Goal: Task Accomplishment & Management: Complete application form

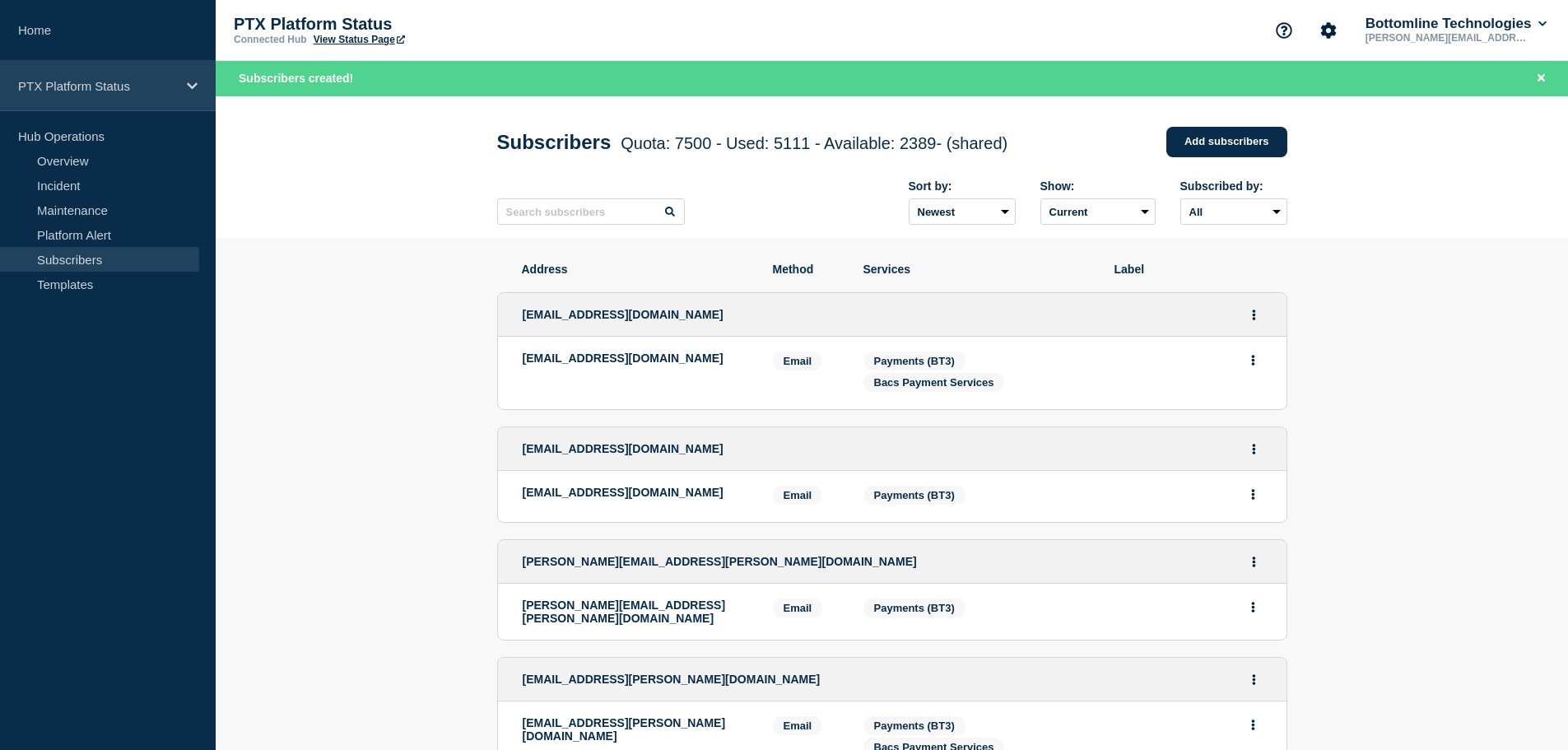
click at [123, 89] on p "PTX Platform Status" at bounding box center [97, 86] width 158 height 14
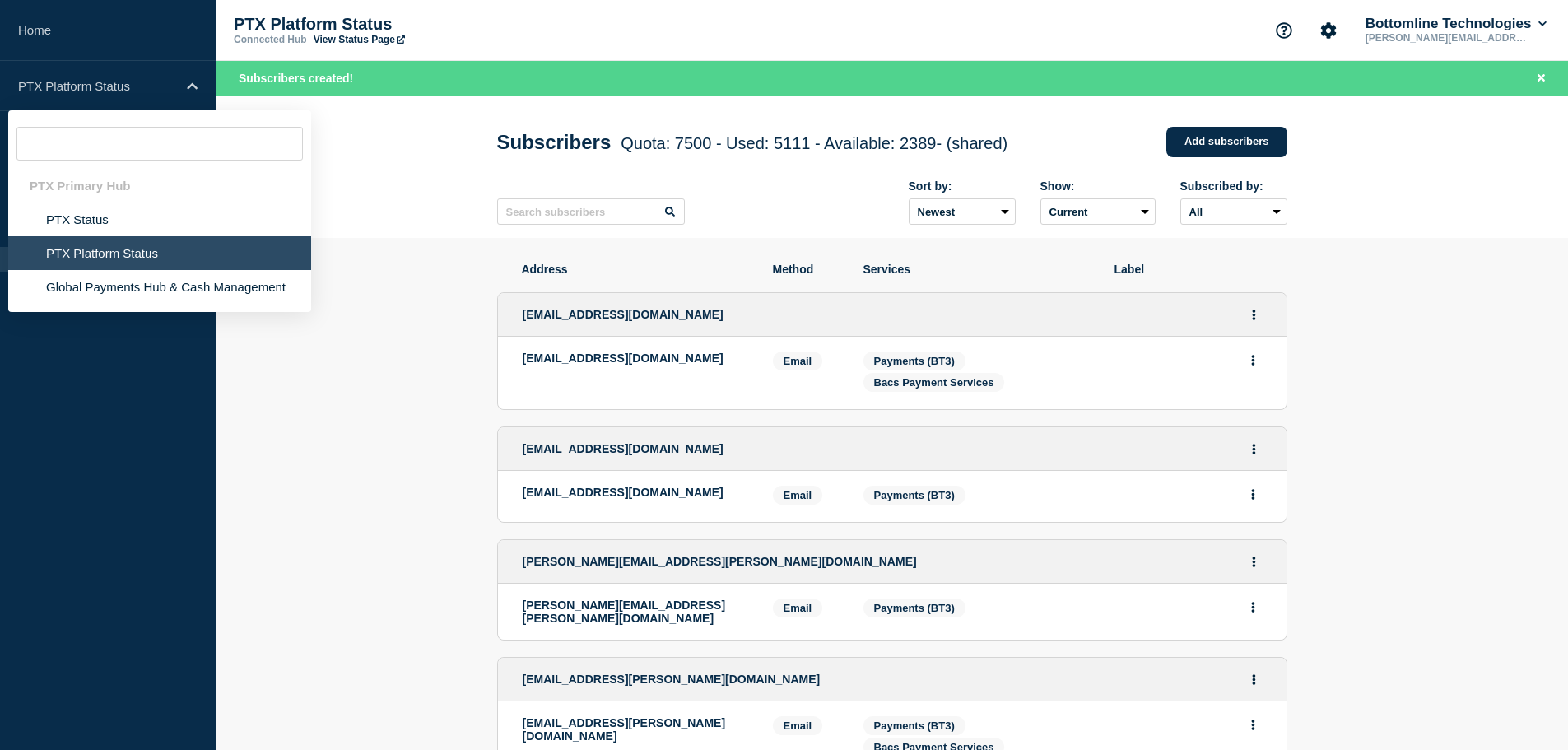
click at [138, 248] on li "PTX Platform Status" at bounding box center [160, 253] width 303 height 33
click at [137, 248] on li "PTX Platform Status" at bounding box center [160, 253] width 303 height 33
click at [173, 254] on li "PTX Platform Status" at bounding box center [160, 253] width 303 height 33
click at [96, 392] on aside "Home PTX Platform Status PTX Primary Hub PTX Status PTX Platform Status Global …" at bounding box center [108, 375] width 216 height 750
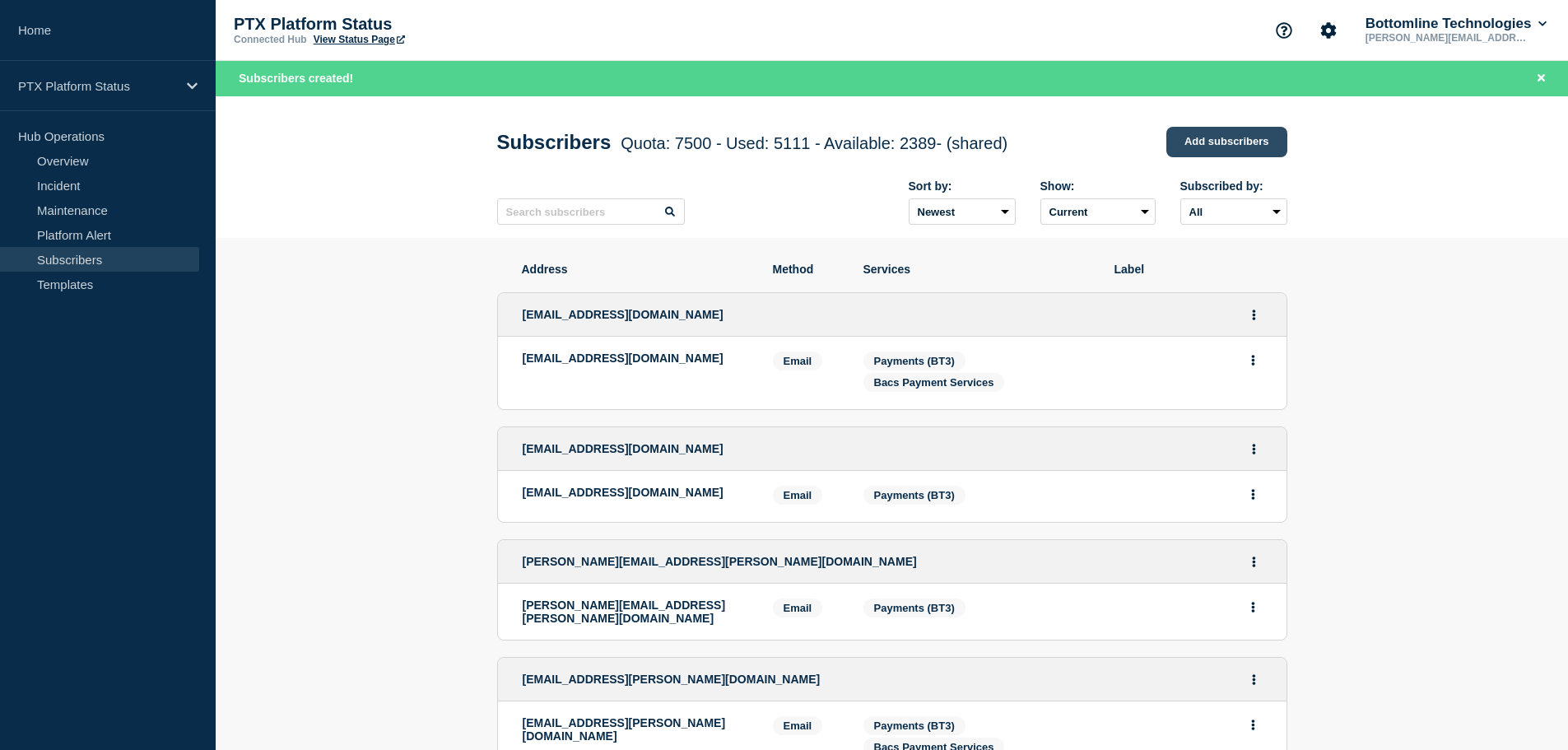
click at [1211, 139] on link "Add subscribers" at bounding box center [1227, 141] width 121 height 31
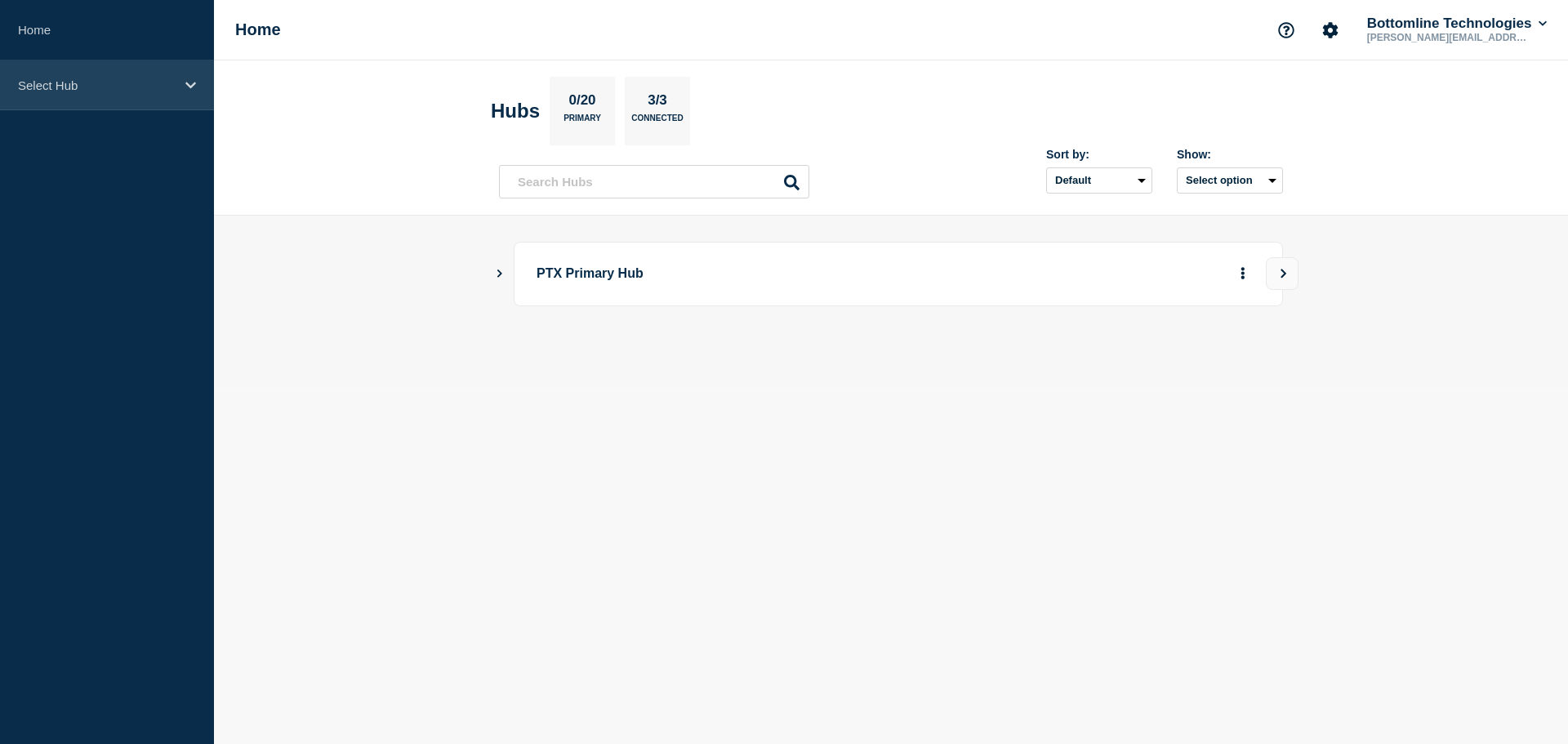
click at [110, 95] on div "Select Hub" at bounding box center [107, 85] width 214 height 50
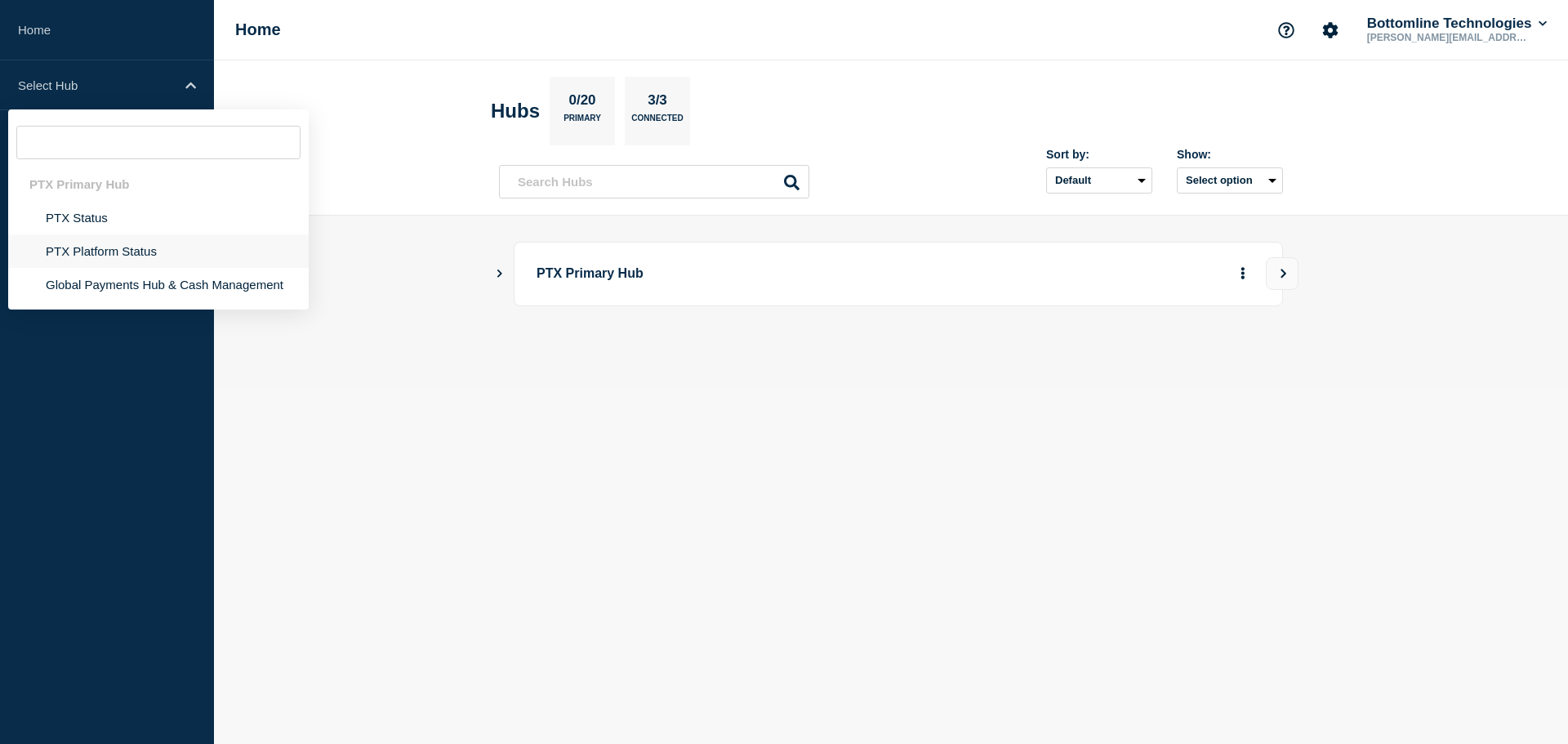
click at [94, 268] on li "PTX Platform Status" at bounding box center [159, 284] width 301 height 33
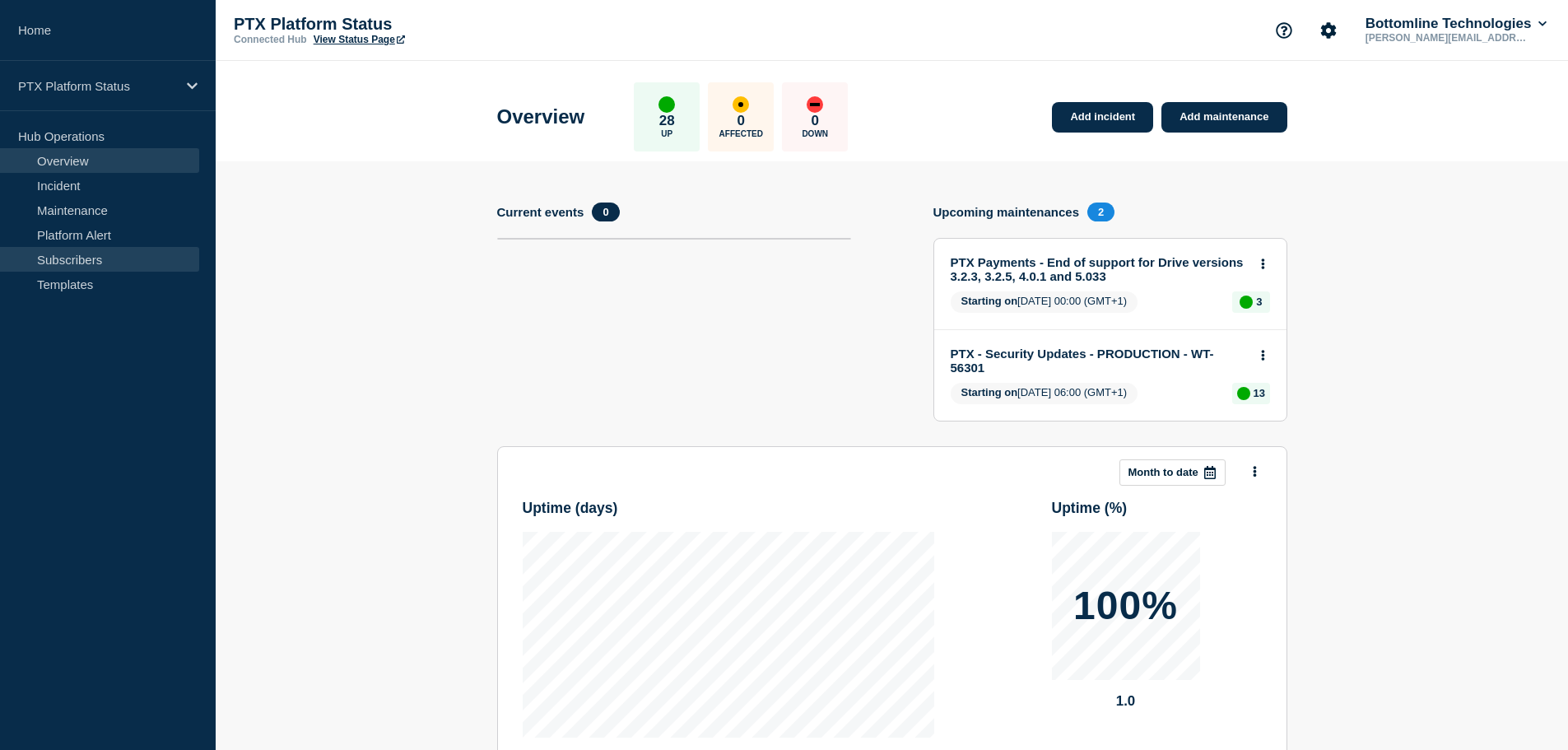
click at [67, 255] on link "Subscribers" at bounding box center [100, 259] width 199 height 25
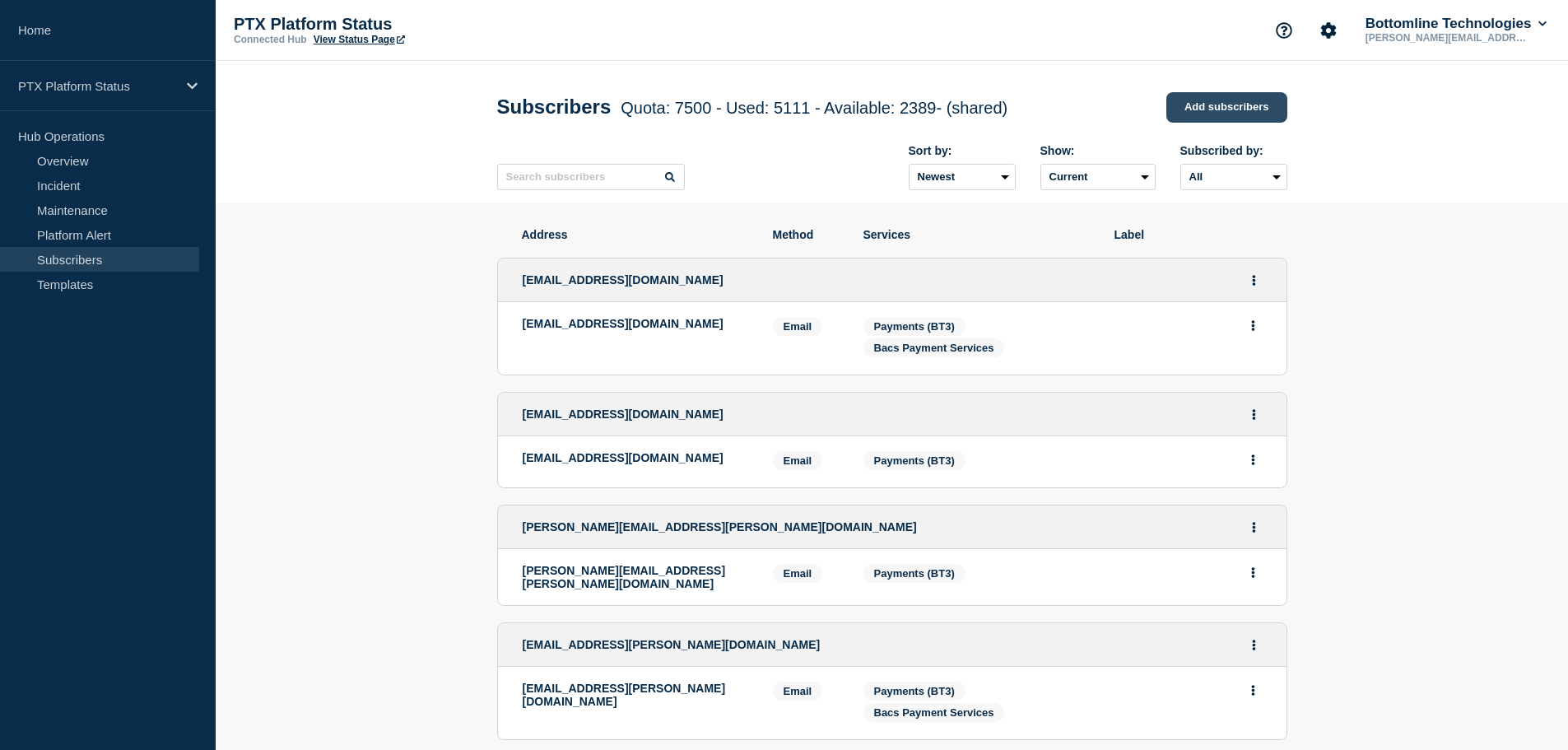
click at [1265, 114] on link "Add subscribers" at bounding box center [1227, 107] width 121 height 31
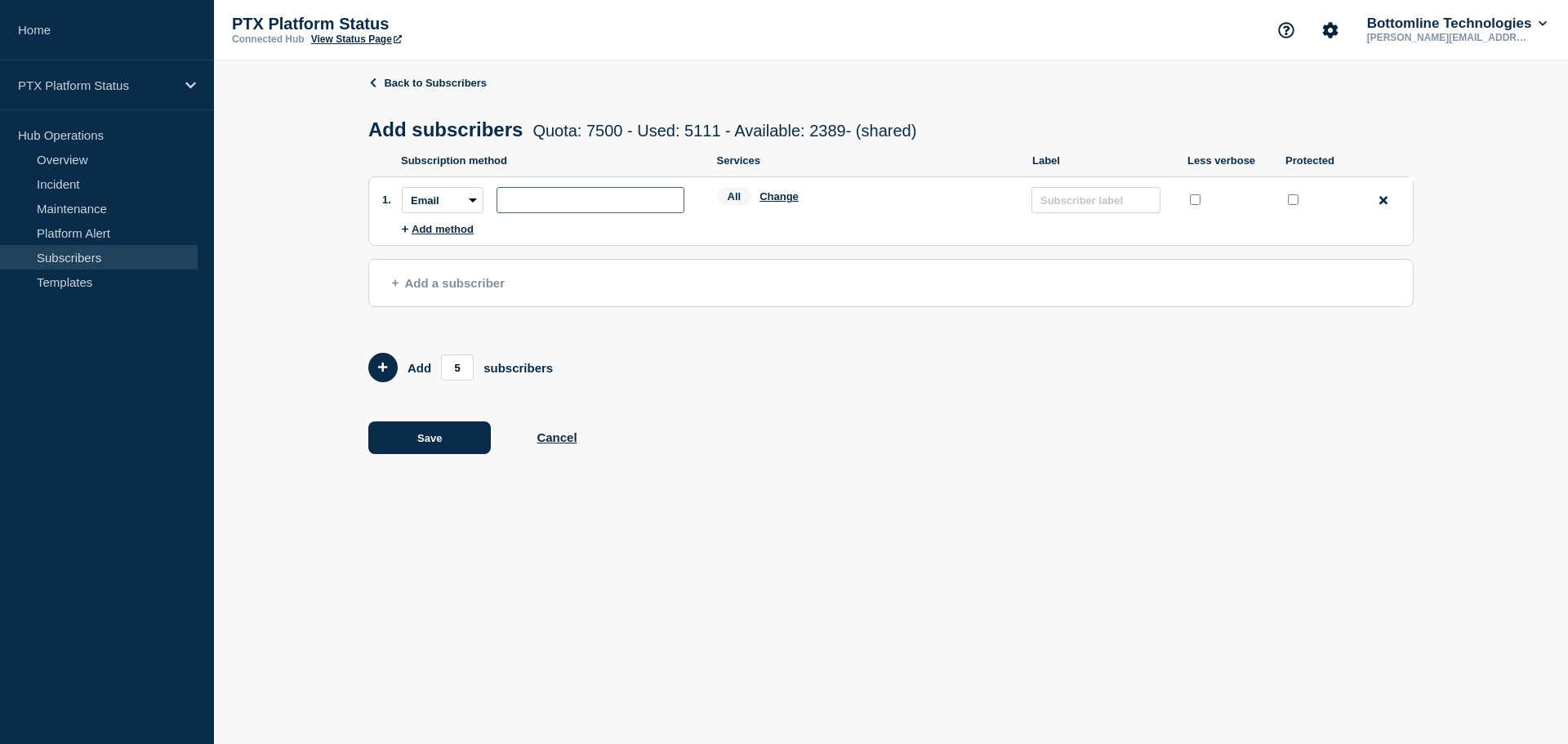
click at [543, 211] on input "subscription-address" at bounding box center [591, 200] width 188 height 26
paste input "[PERSON_NAME][EMAIL_ADDRESS][DOMAIN_NAME]"
type input "[PERSON_NAME][EMAIL_ADDRESS][DOMAIN_NAME]"
click at [1290, 198] on div at bounding box center [1293, 202] width 17 height 21
click at [1290, 201] on input "protected checkbox" at bounding box center [1293, 200] width 11 height 11
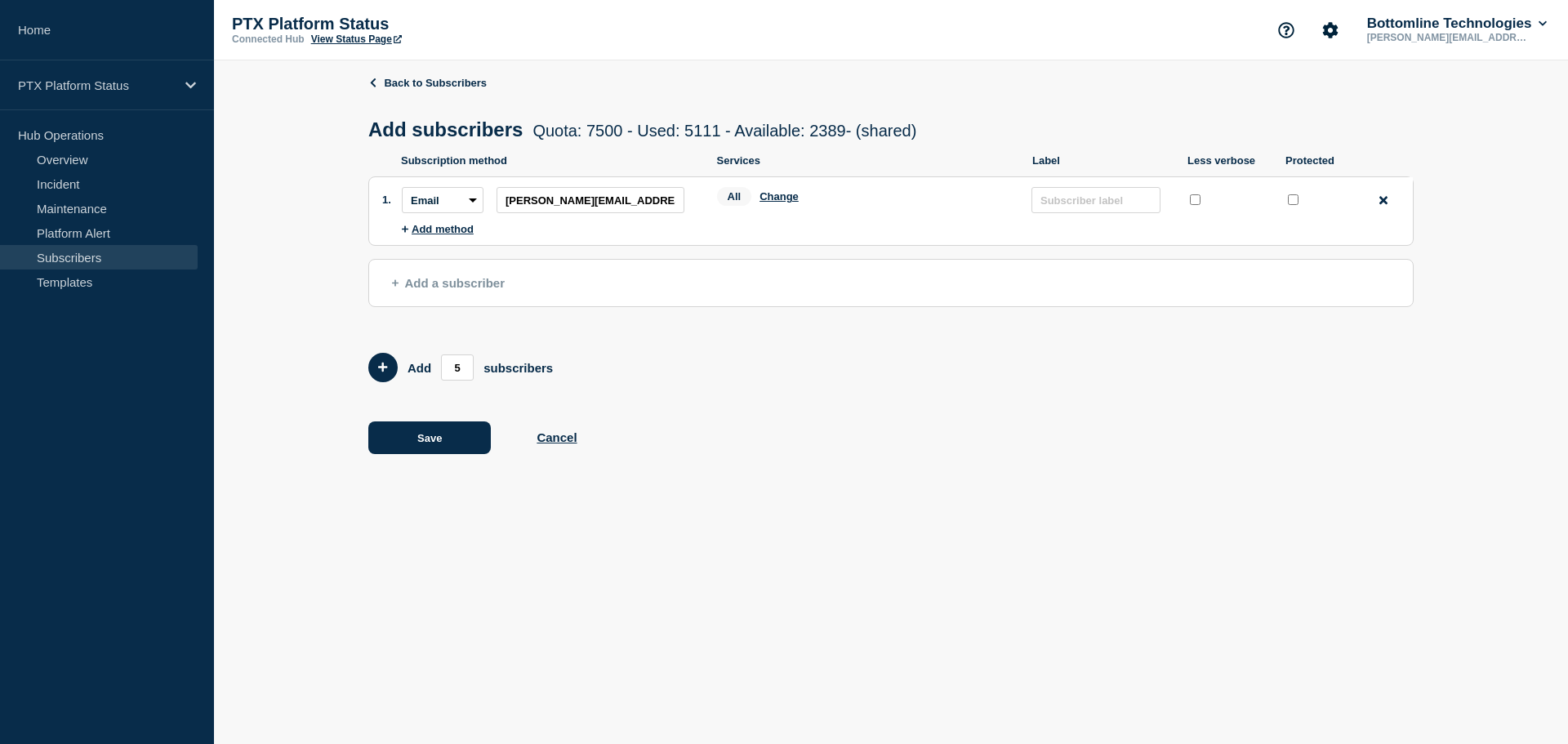
checkbox input "true"
click at [784, 198] on button "Change" at bounding box center [779, 196] width 39 height 12
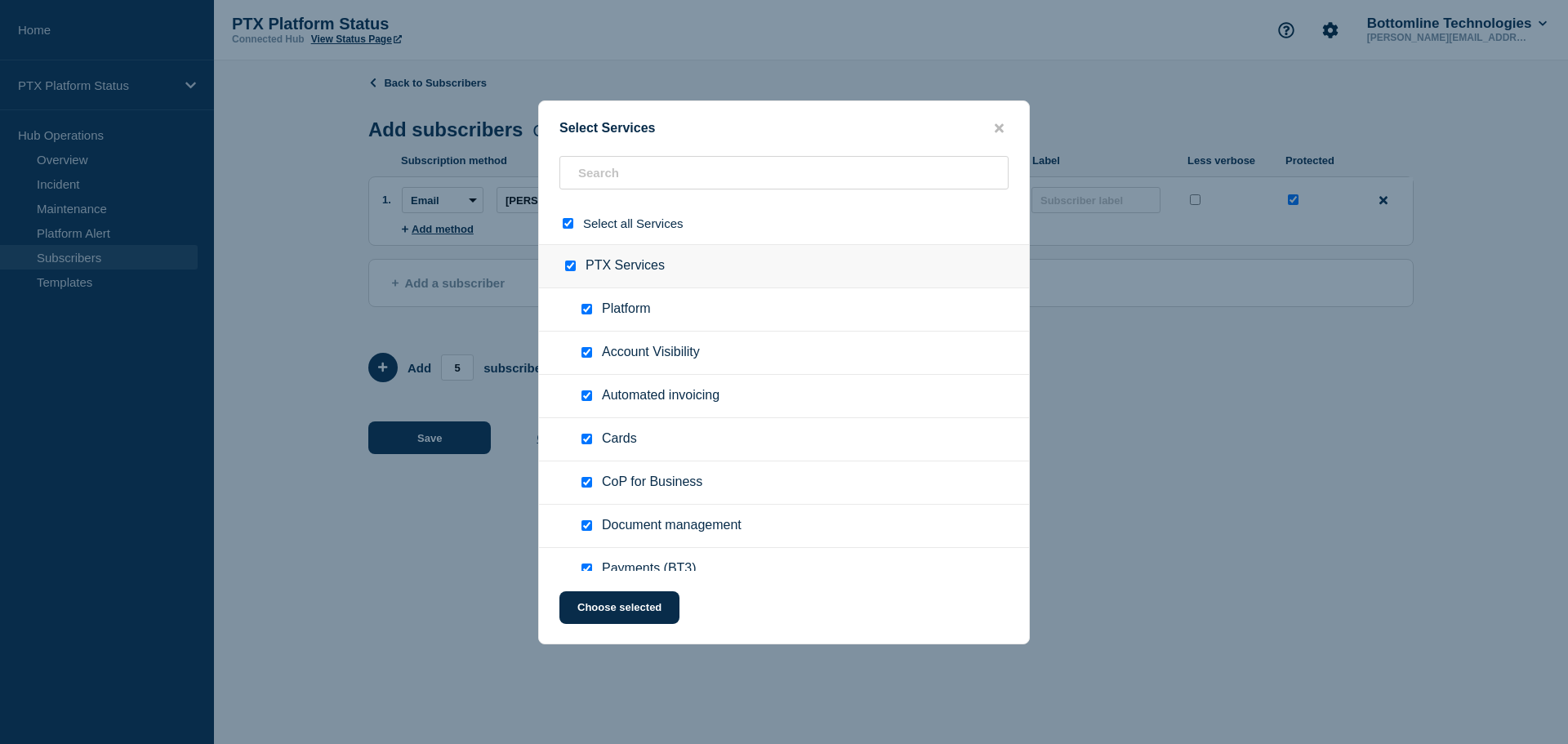
click at [573, 229] on div at bounding box center [571, 223] width 24 height 16
click at [564, 228] on input "select all checkbox" at bounding box center [569, 223] width 11 height 11
checkbox input "false"
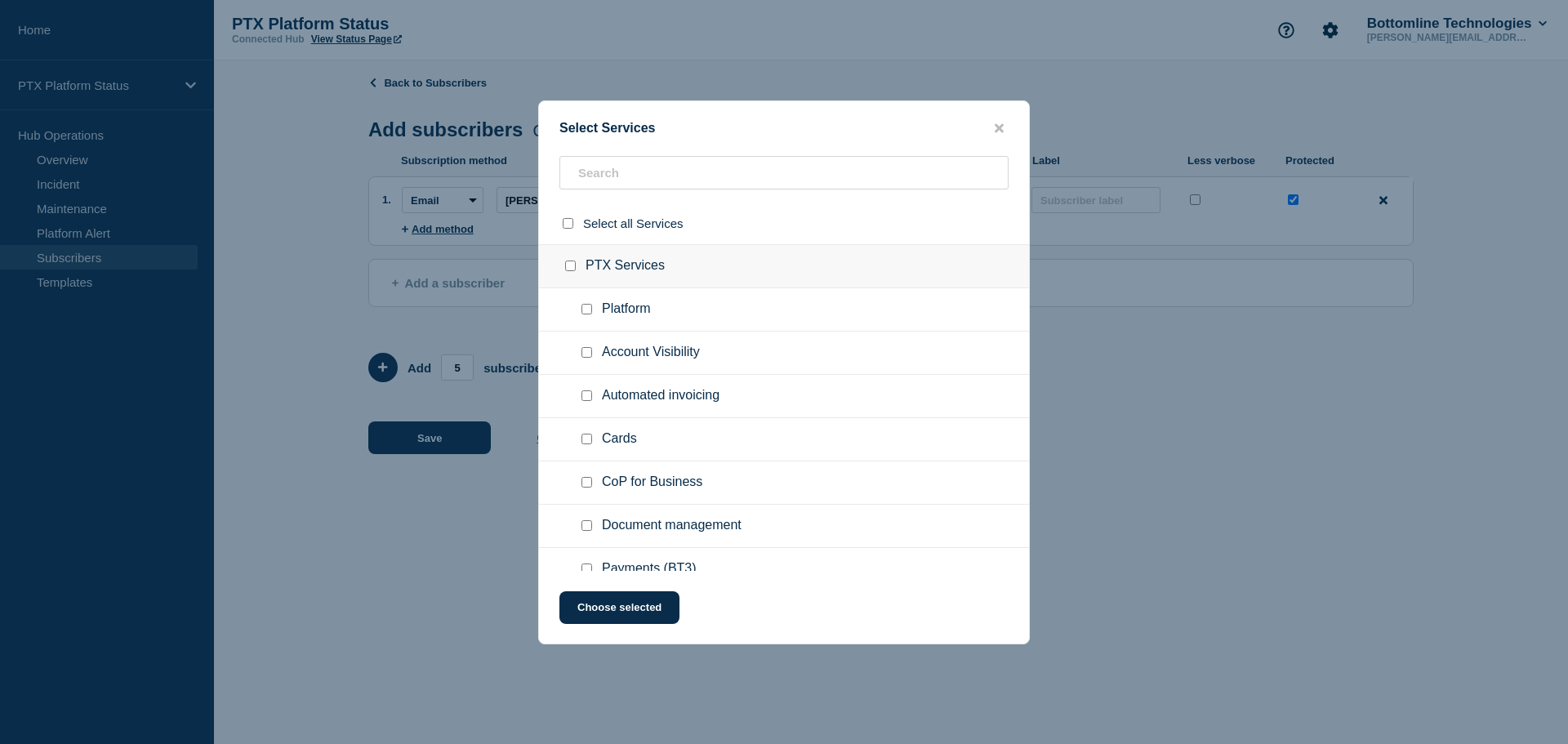
checkbox input "false"
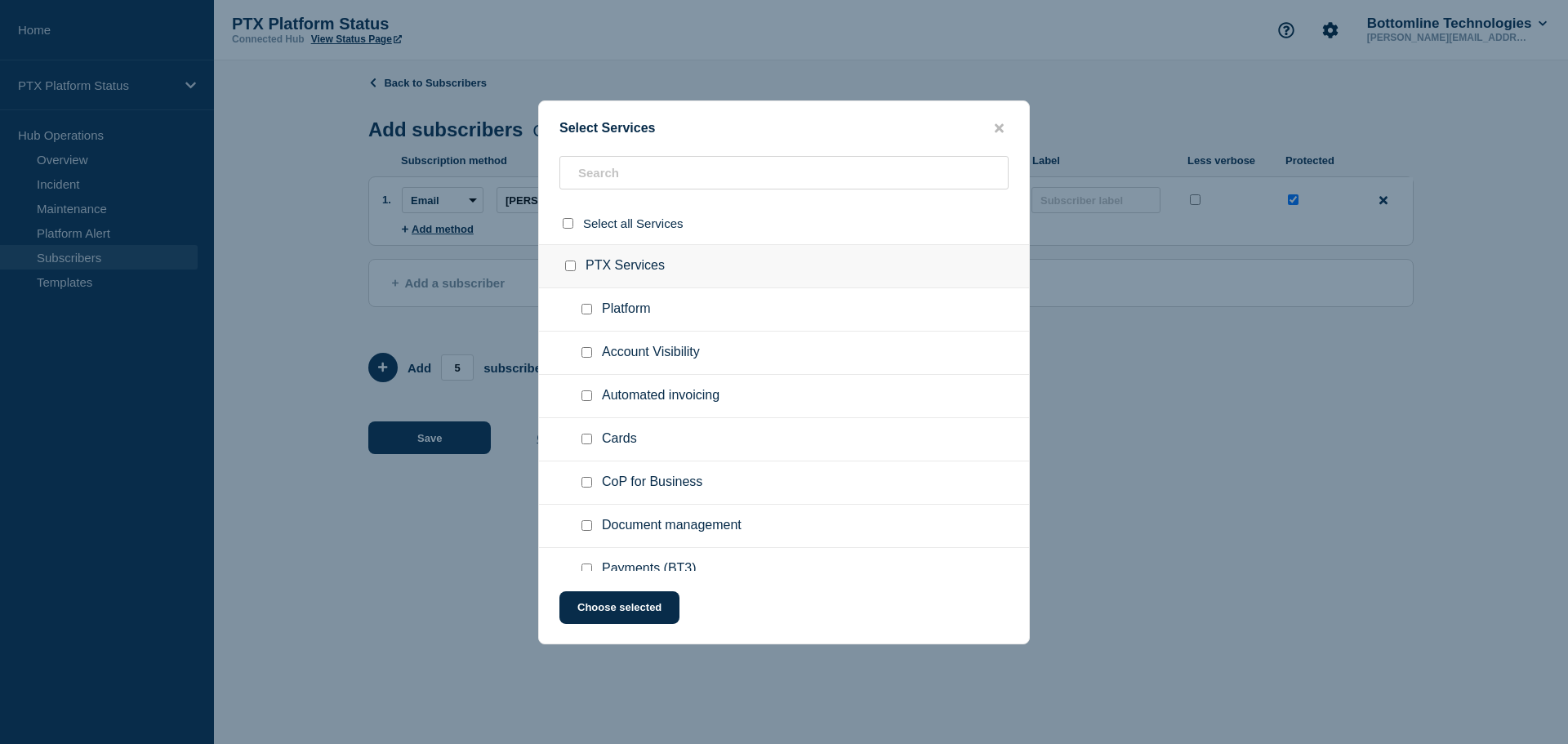
checkbox input "false"
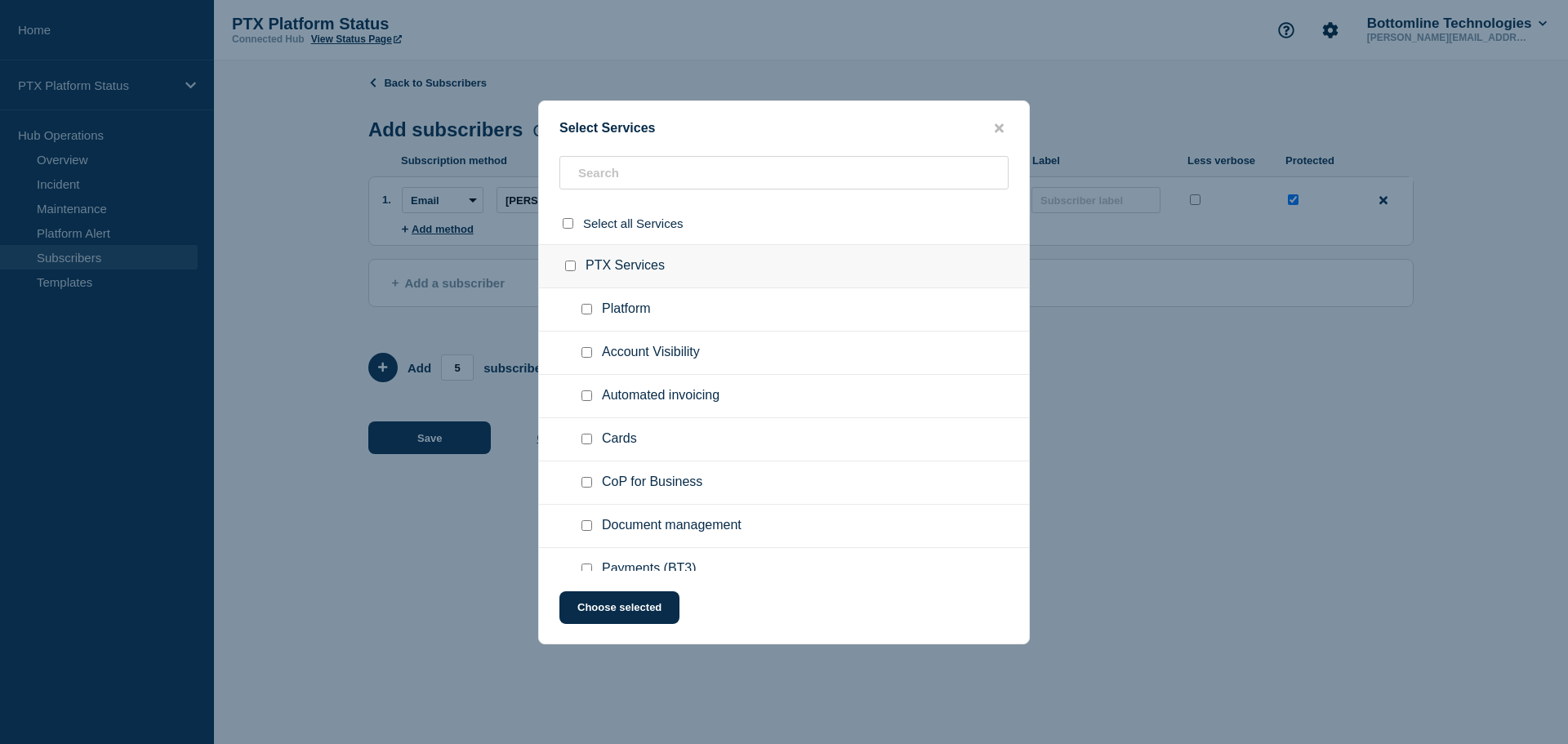
checkbox input "false"
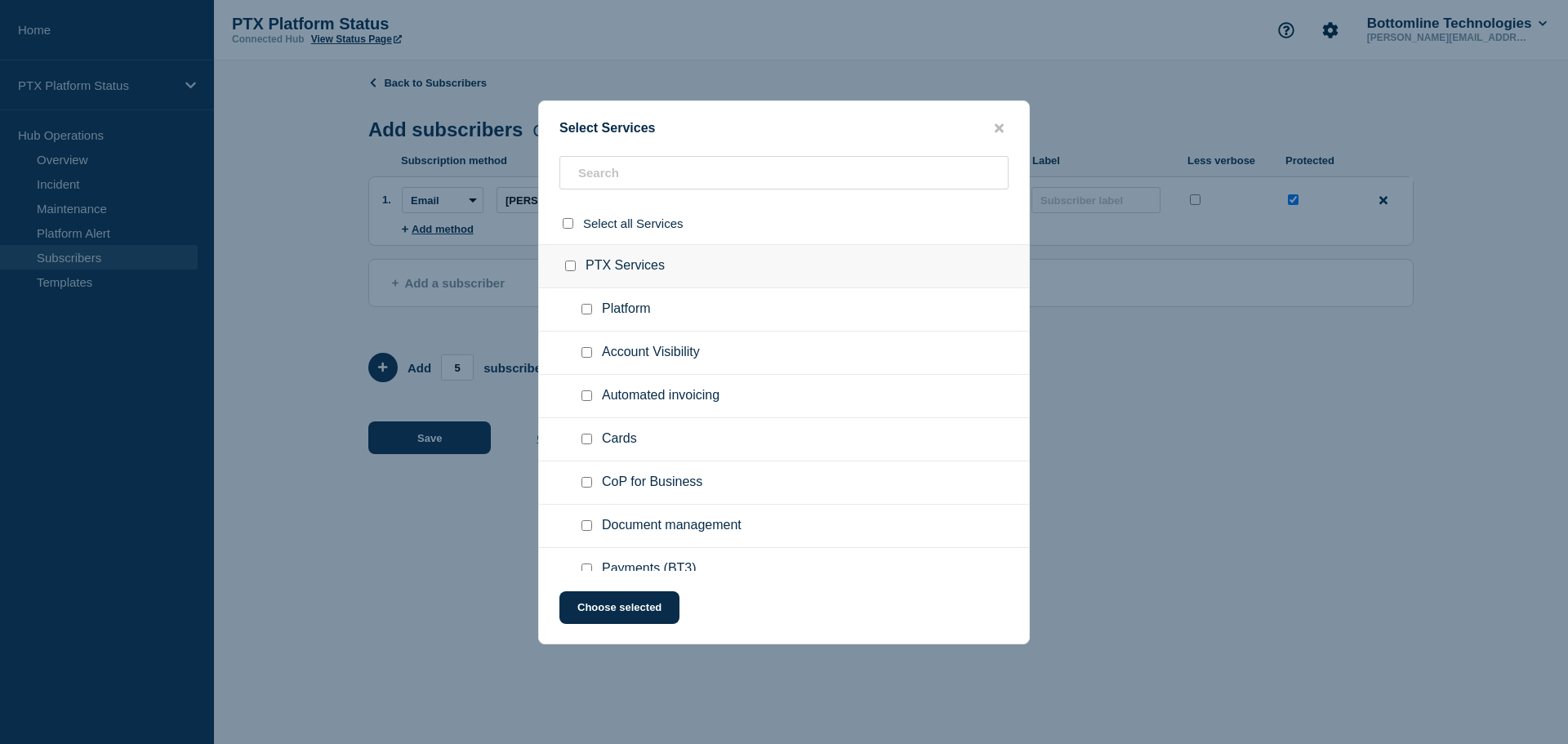
checkbox input "false"
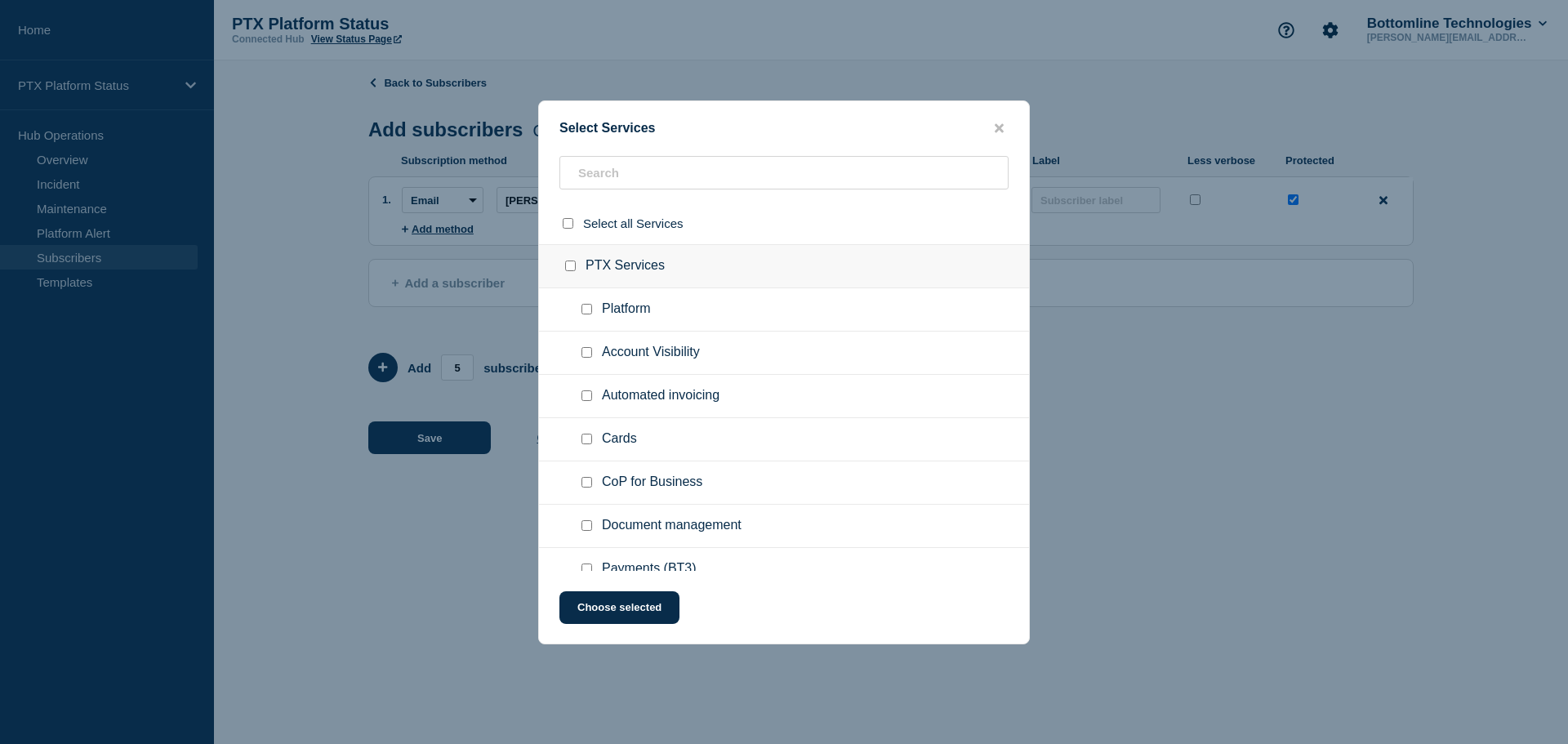
checkbox input "false"
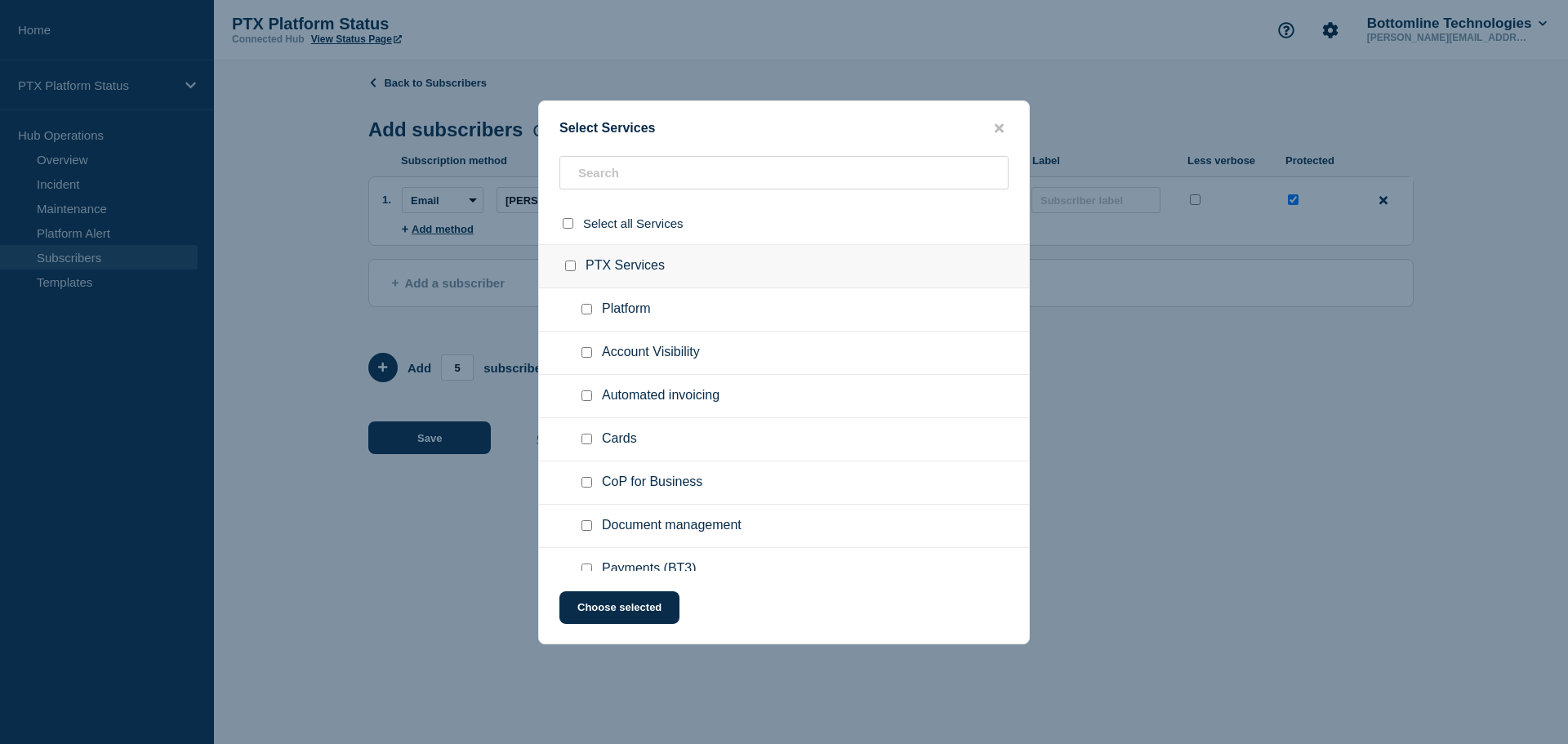
checkbox input "false"
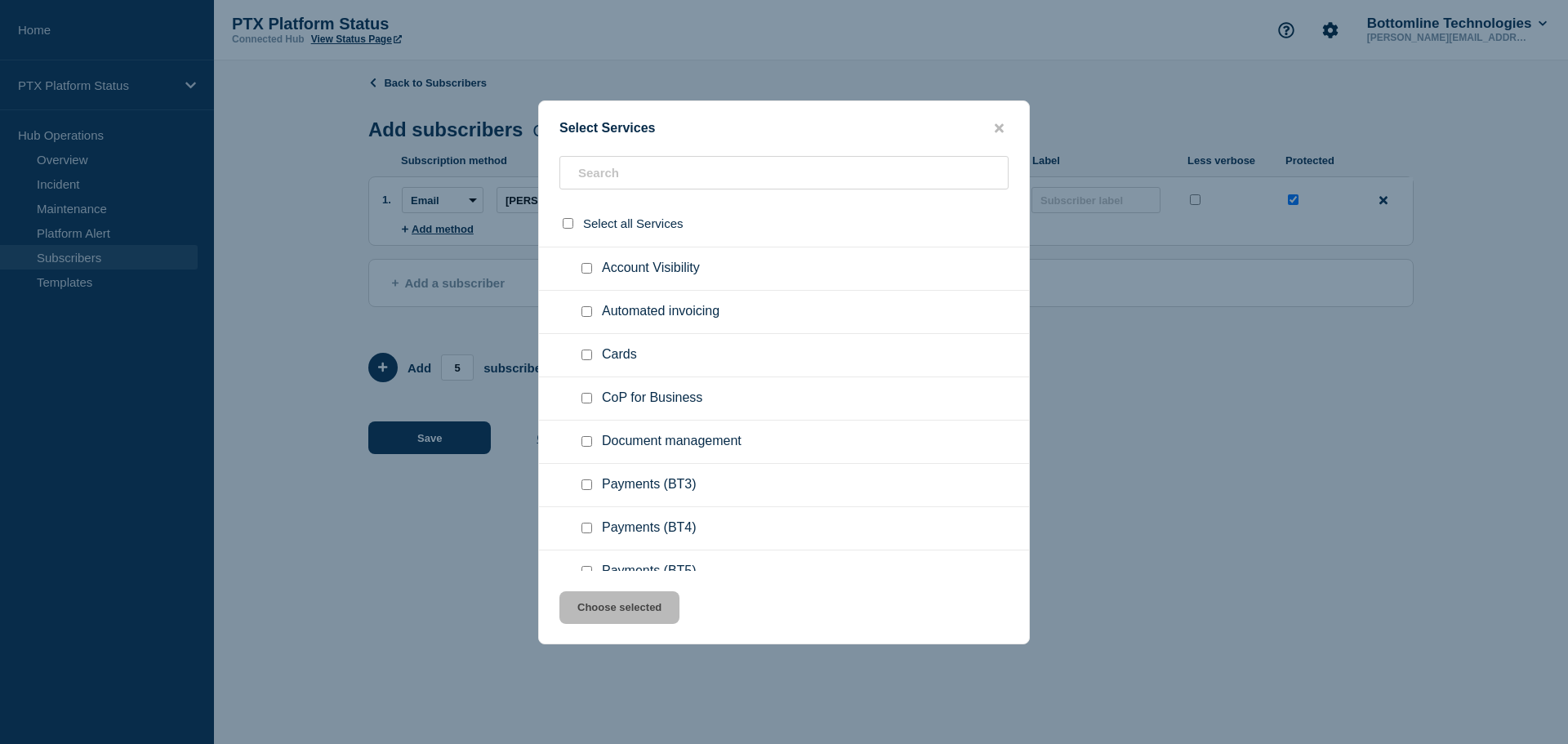
scroll to position [163, 0]
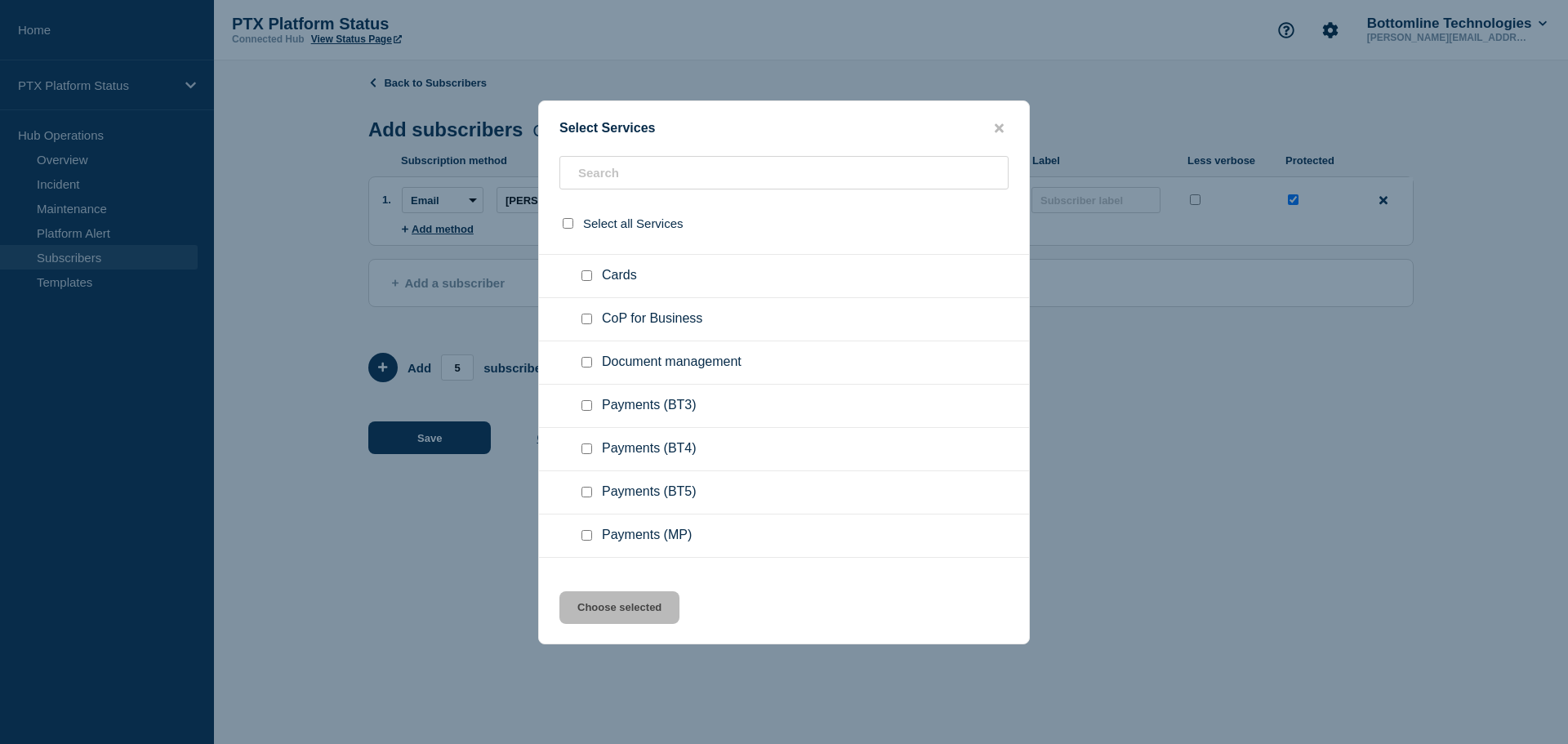
click at [586, 408] on input "Payments (BT3) checkbox" at bounding box center [587, 406] width 11 height 11
checkbox input "true"
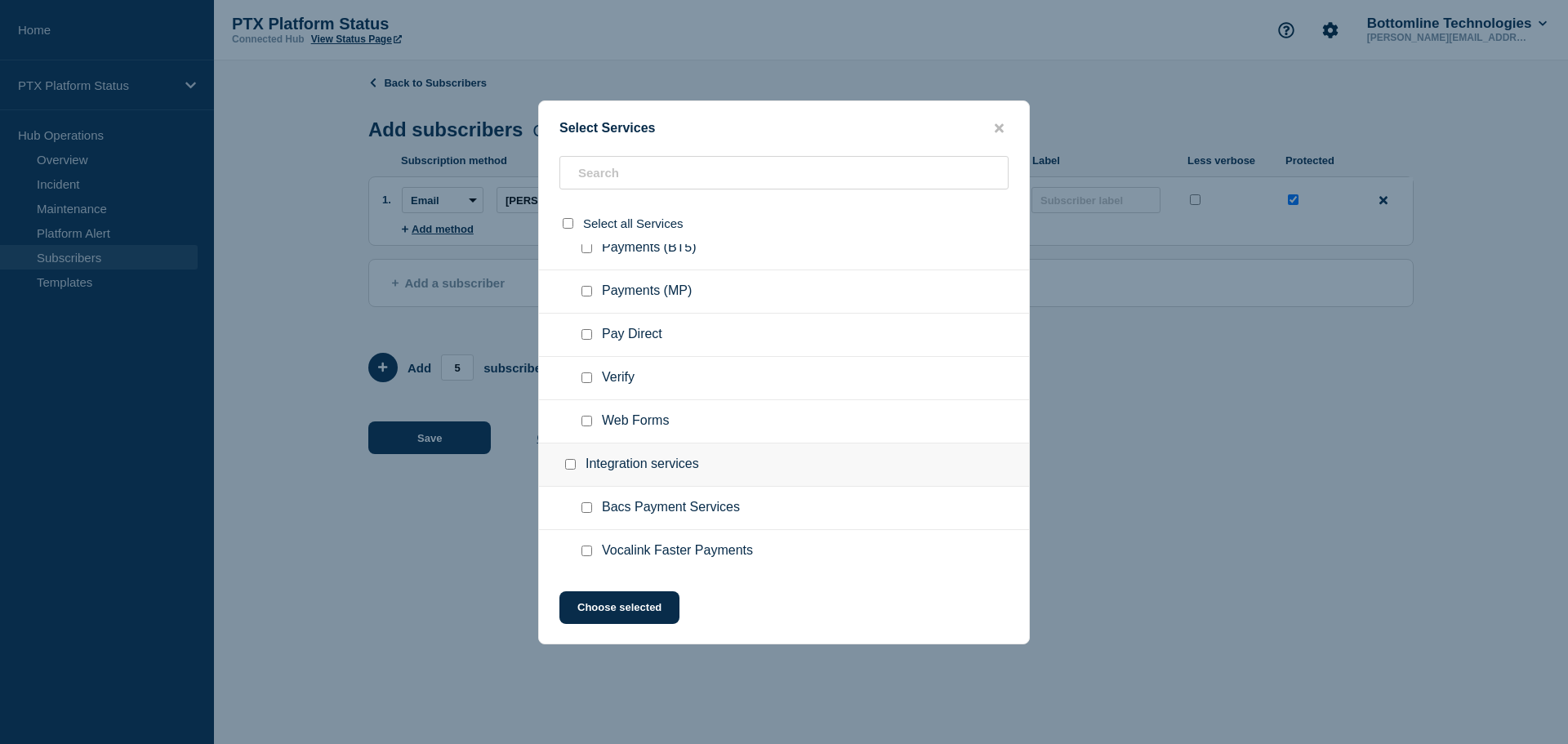
scroll to position [408, 0]
click at [583, 508] on input "Bacs Payment Services checkbox" at bounding box center [587, 507] width 11 height 11
checkbox input "true"
click at [620, 613] on button "Choose selected" at bounding box center [619, 607] width 120 height 32
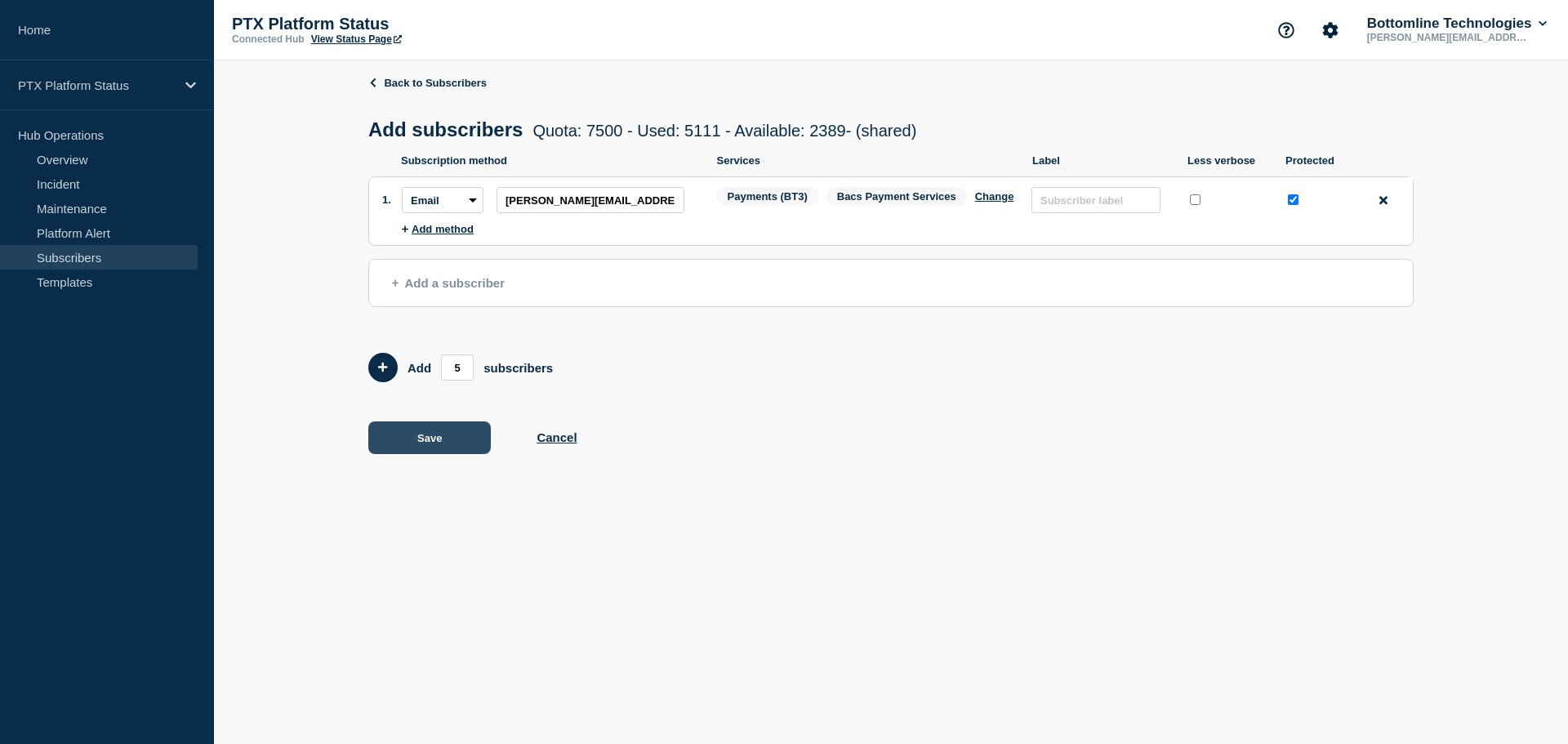
click at [453, 441] on button "Save" at bounding box center [429, 438] width 123 height 32
